Goal: Information Seeking & Learning: Learn about a topic

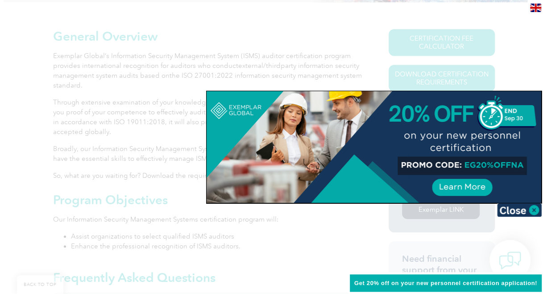
scroll to position [212, 0]
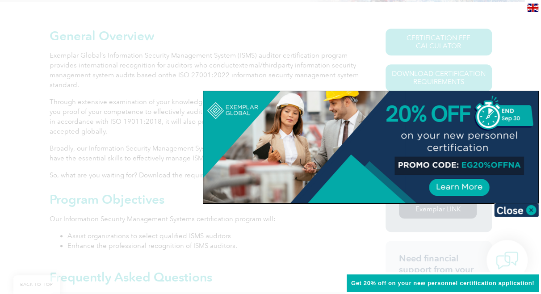
click at [170, 112] on div at bounding box center [270, 147] width 541 height 294
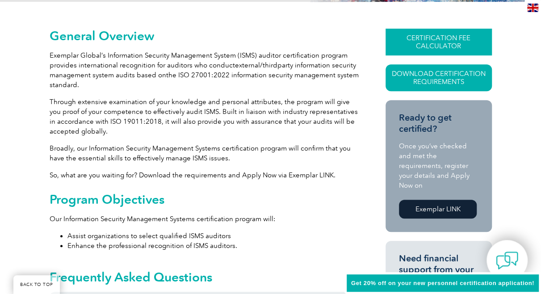
click at [409, 39] on link "CERTIFICATION FEE CALCULATOR" at bounding box center [438, 42] width 106 height 27
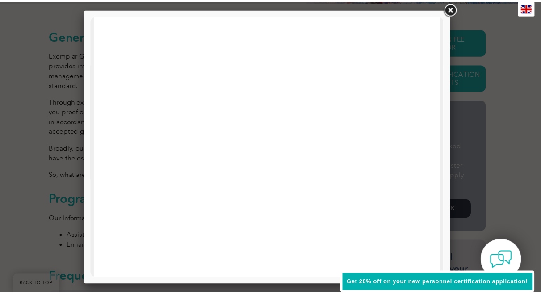
scroll to position [431, 0]
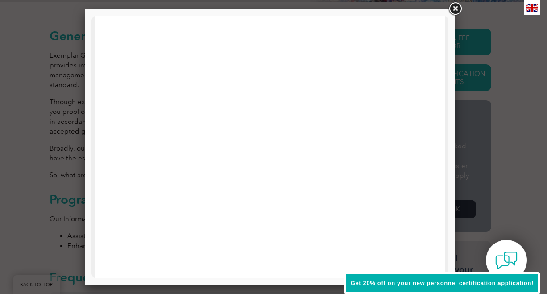
click at [360, 276] on div "Get 20% off on your new personnel certification application!" at bounding box center [442, 283] width 196 height 22
click at [364, 283] on span "Get 20% off on your new personnel certification application!" at bounding box center [442, 283] width 183 height 7
click at [453, 12] on link at bounding box center [455, 9] width 16 height 16
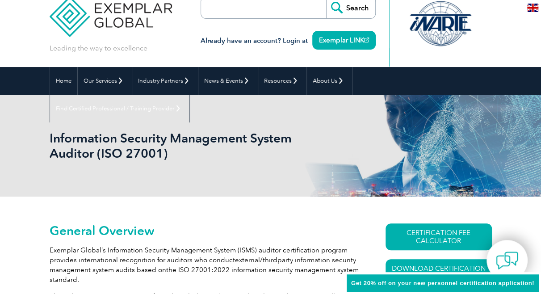
scroll to position [0, 0]
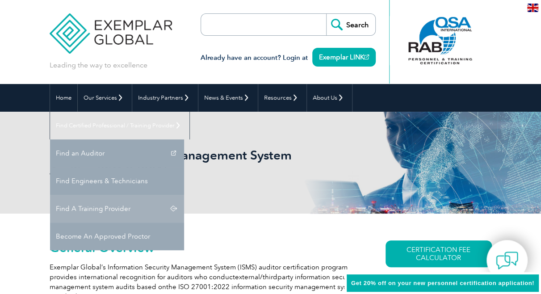
click at [184, 195] on link "Find A Training Provider" at bounding box center [117, 209] width 134 height 28
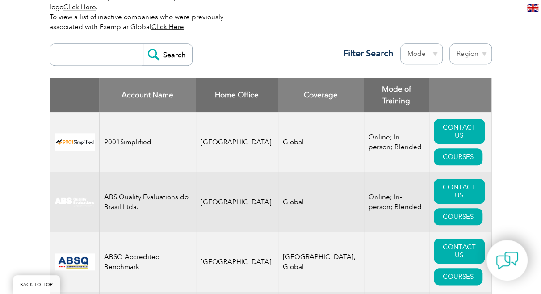
scroll to position [334, 0]
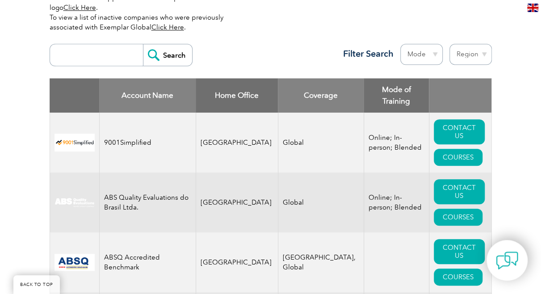
click at [463, 46] on select "Region [GEOGRAPHIC_DATA] [GEOGRAPHIC_DATA] [GEOGRAPHIC_DATA] [GEOGRAPHIC_DATA] …" at bounding box center [470, 54] width 42 height 21
select select "[GEOGRAPHIC_DATA]"
click at [449, 44] on select "Region [GEOGRAPHIC_DATA] [GEOGRAPHIC_DATA] [GEOGRAPHIC_DATA] [GEOGRAPHIC_DATA] …" at bounding box center [470, 54] width 42 height 21
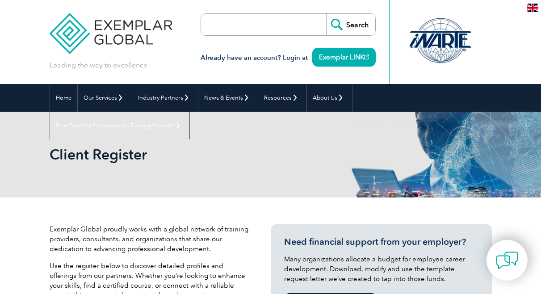
select select "[GEOGRAPHIC_DATA]"
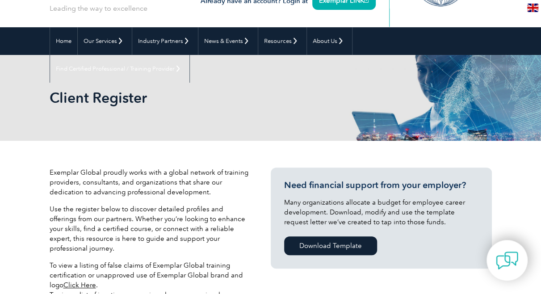
scroll to position [50, 0]
